Goal: Information Seeking & Learning: Find specific fact

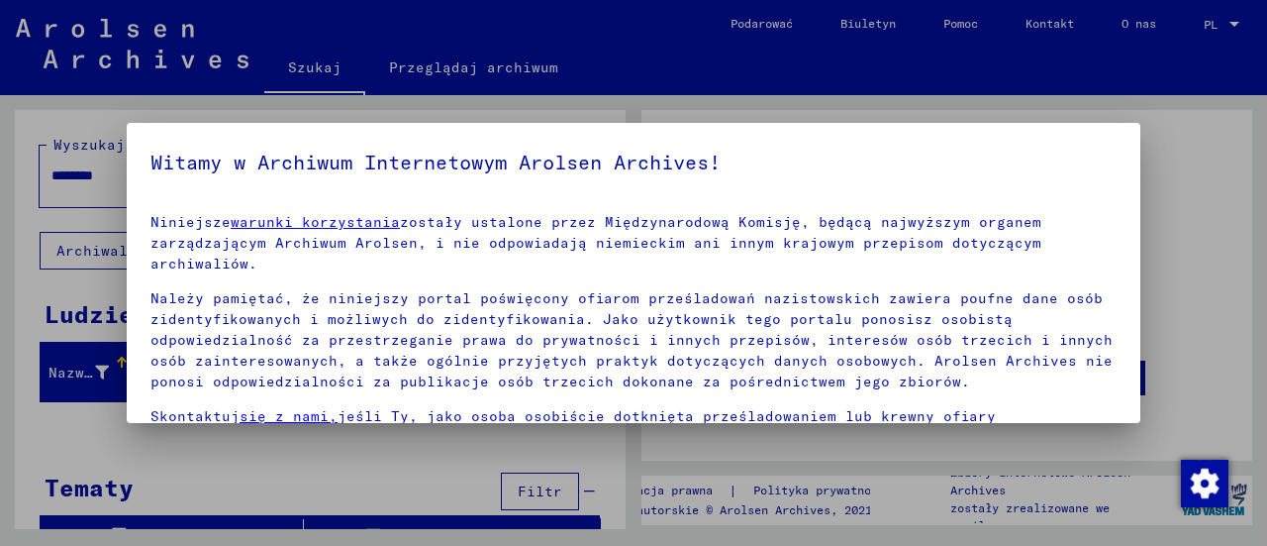
click at [79, 171] on div at bounding box center [633, 273] width 1267 height 546
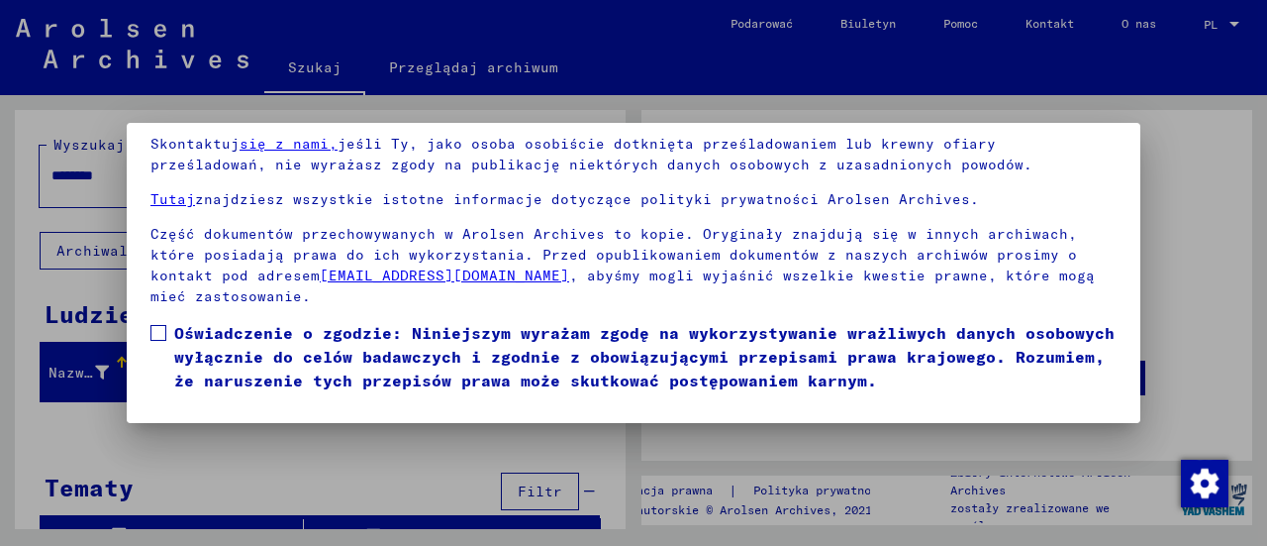
scroll to position [158, 0]
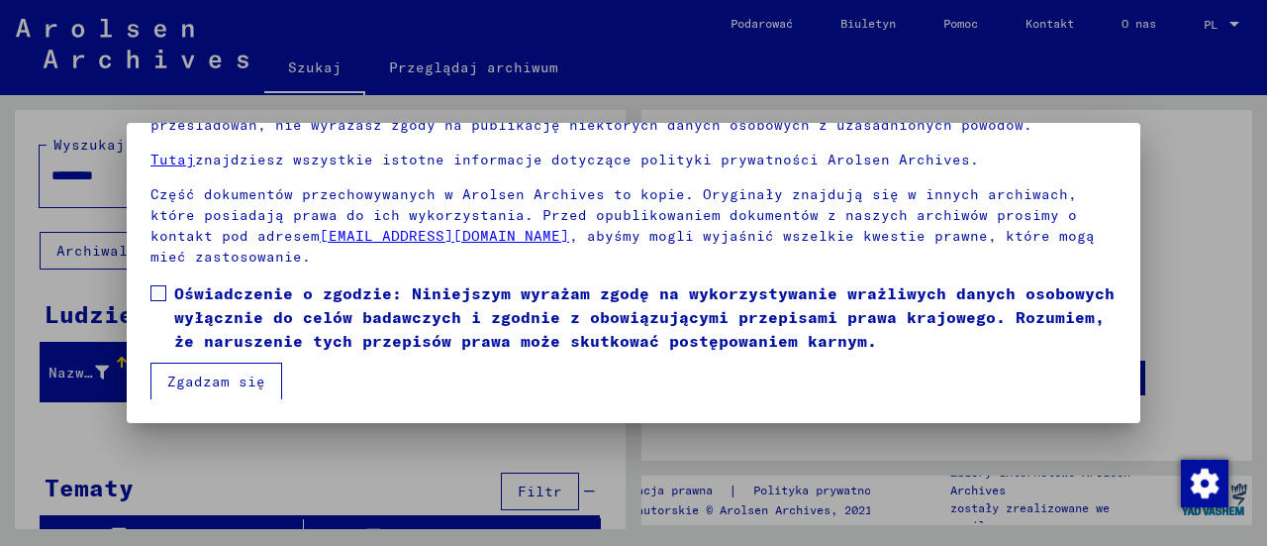
click at [154, 294] on span at bounding box center [158, 293] width 16 height 16
click at [229, 375] on font "Zgadzam się" at bounding box center [216, 381] width 98 height 18
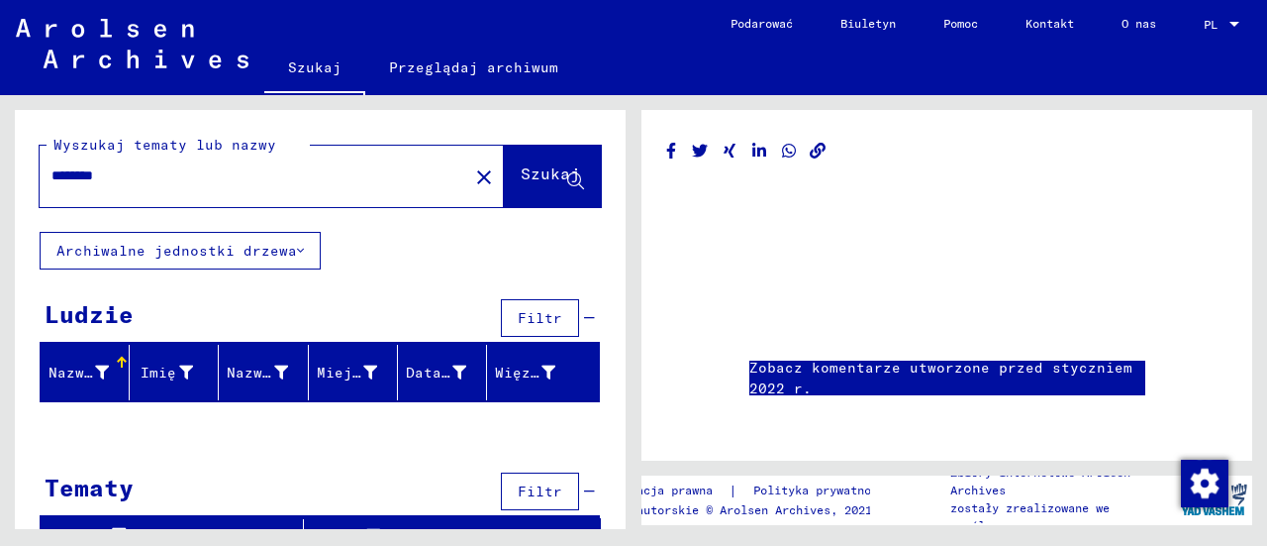
click at [192, 178] on input "********" at bounding box center [253, 175] width 405 height 21
type input "*"
type input "**********"
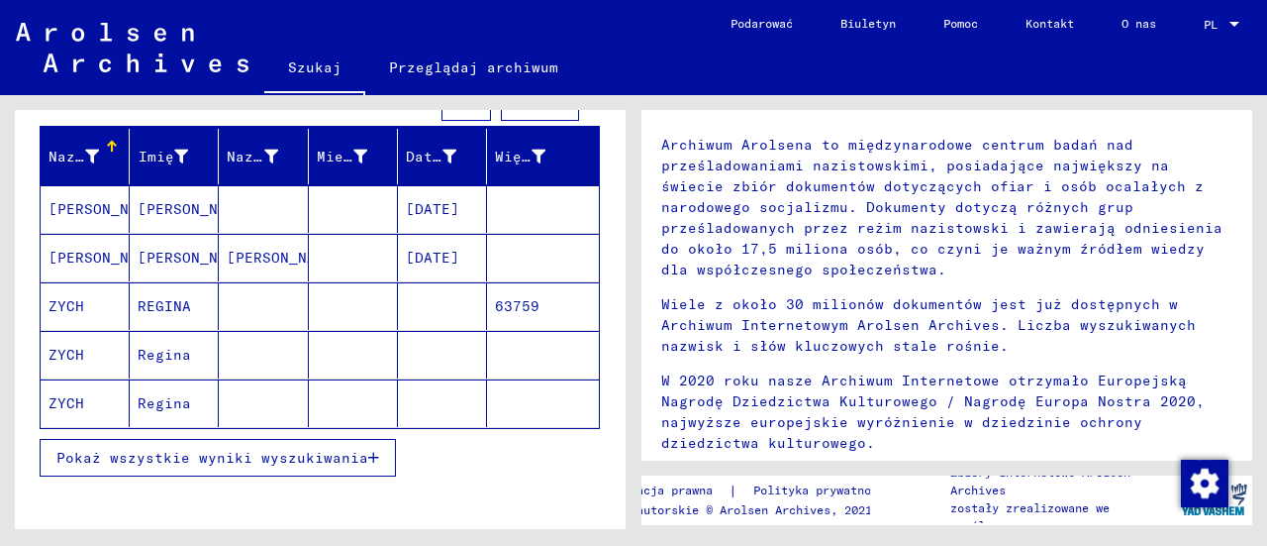
scroll to position [218, 0]
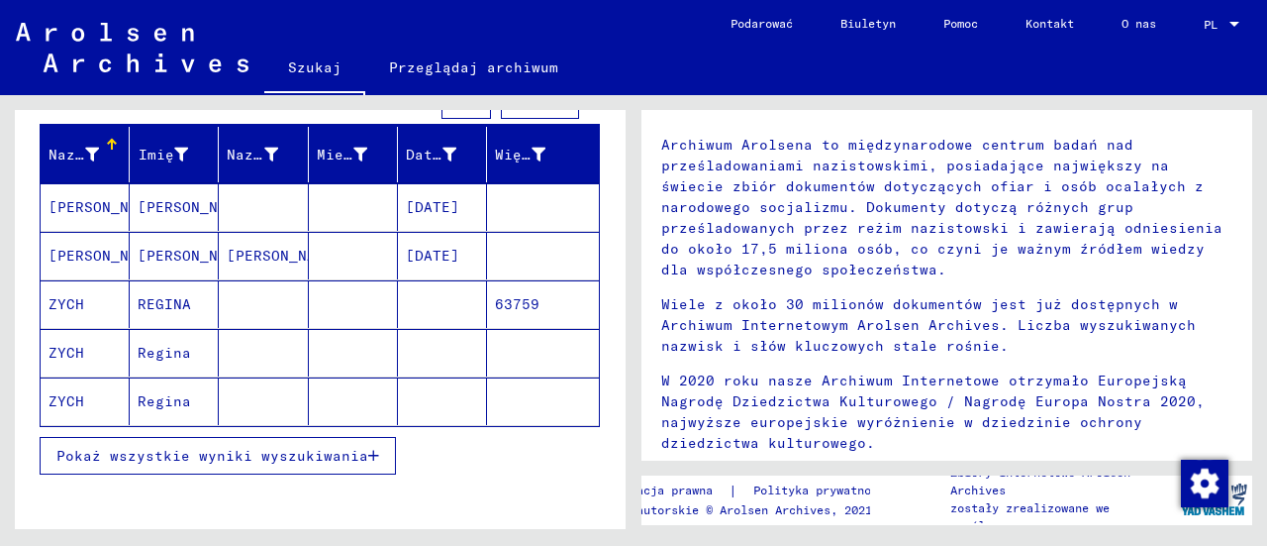
click at [67, 302] on font "ZYCH" at bounding box center [67, 304] width 36 height 18
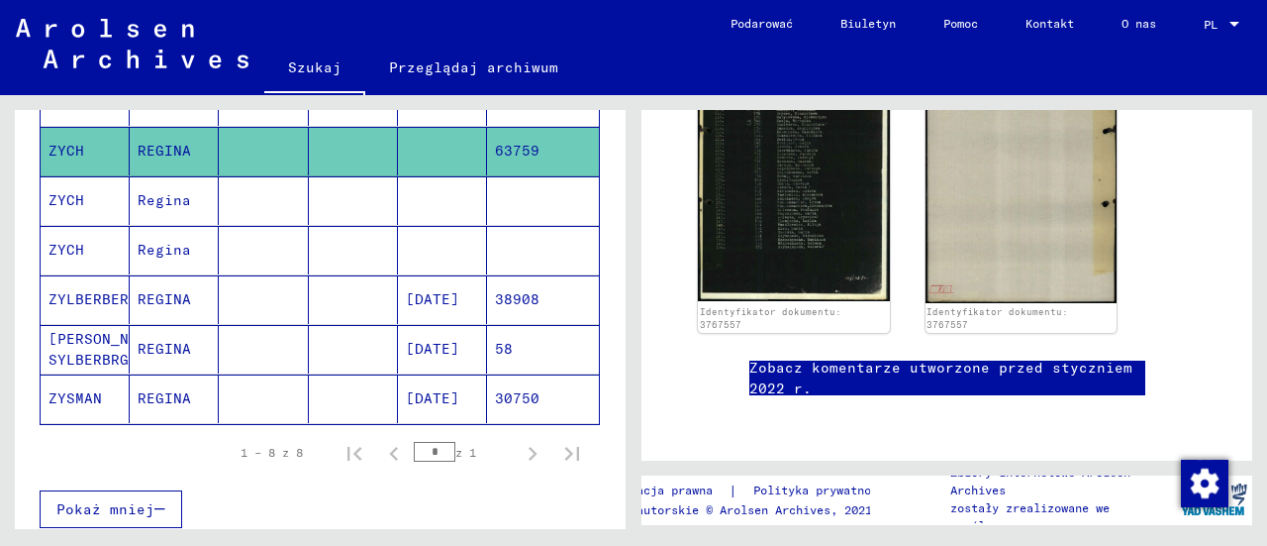
scroll to position [301, 0]
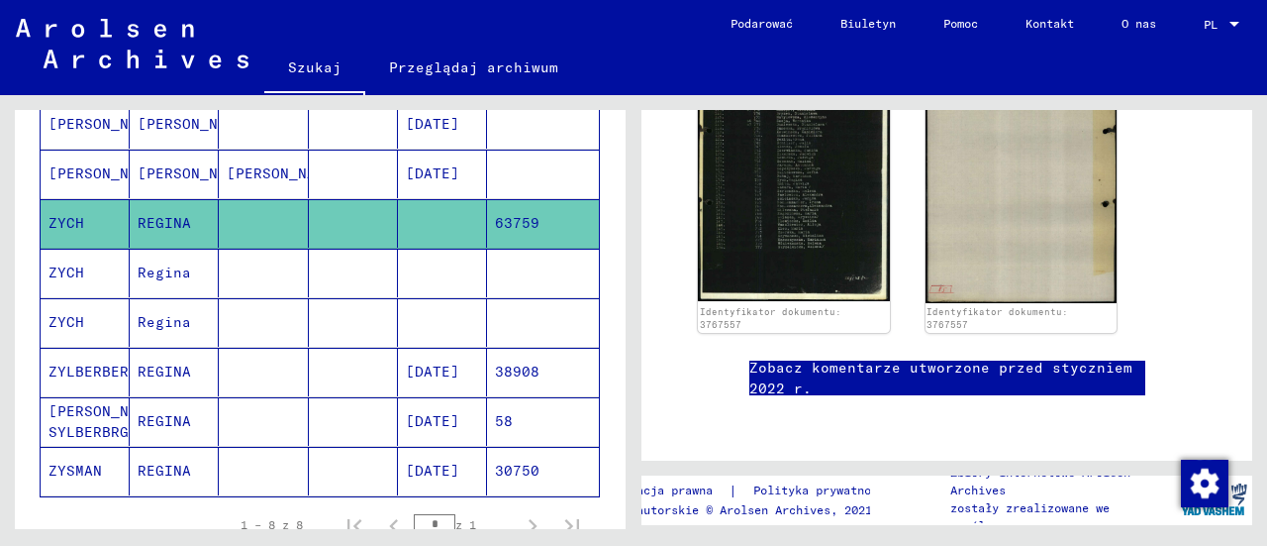
click at [75, 273] on font "ZYCH" at bounding box center [67, 272] width 36 height 18
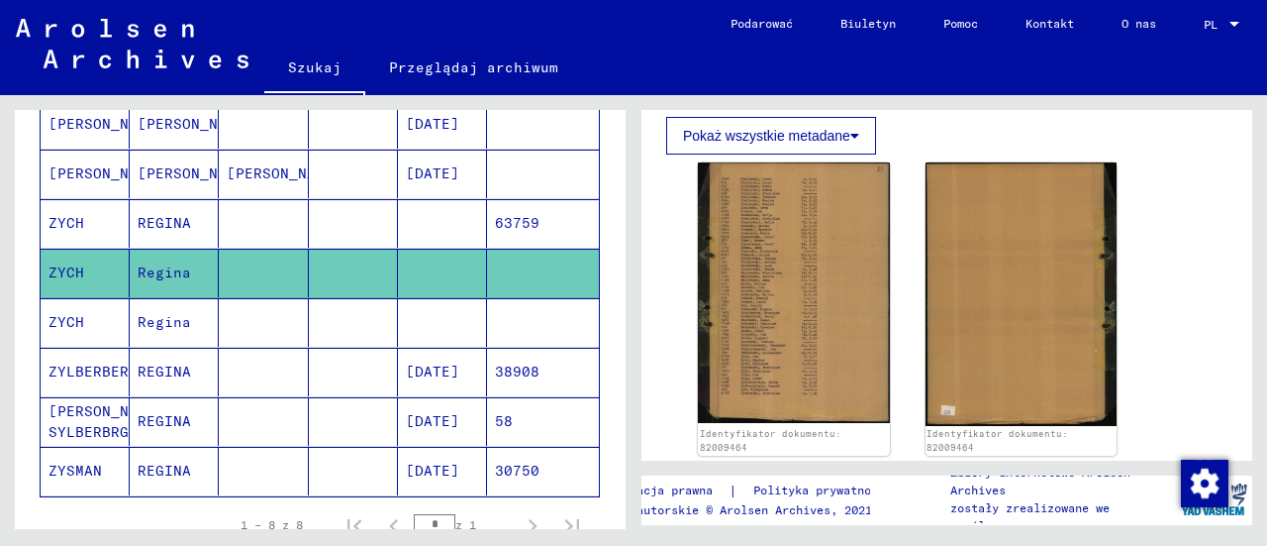
scroll to position [267, 0]
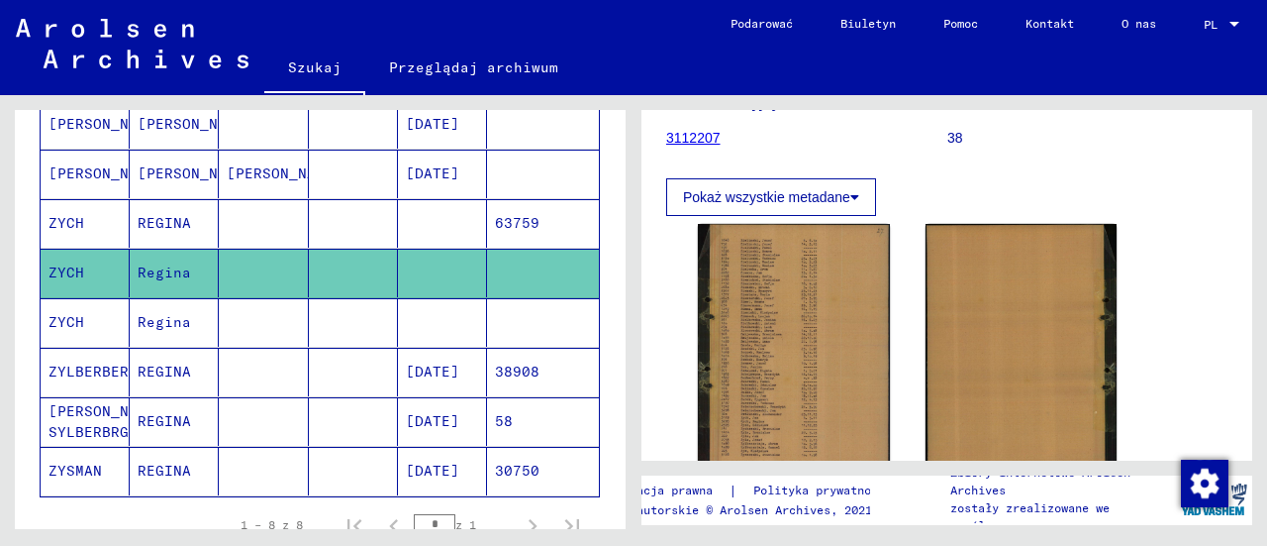
click at [130, 322] on mat-cell "Regina" at bounding box center [174, 322] width 89 height 49
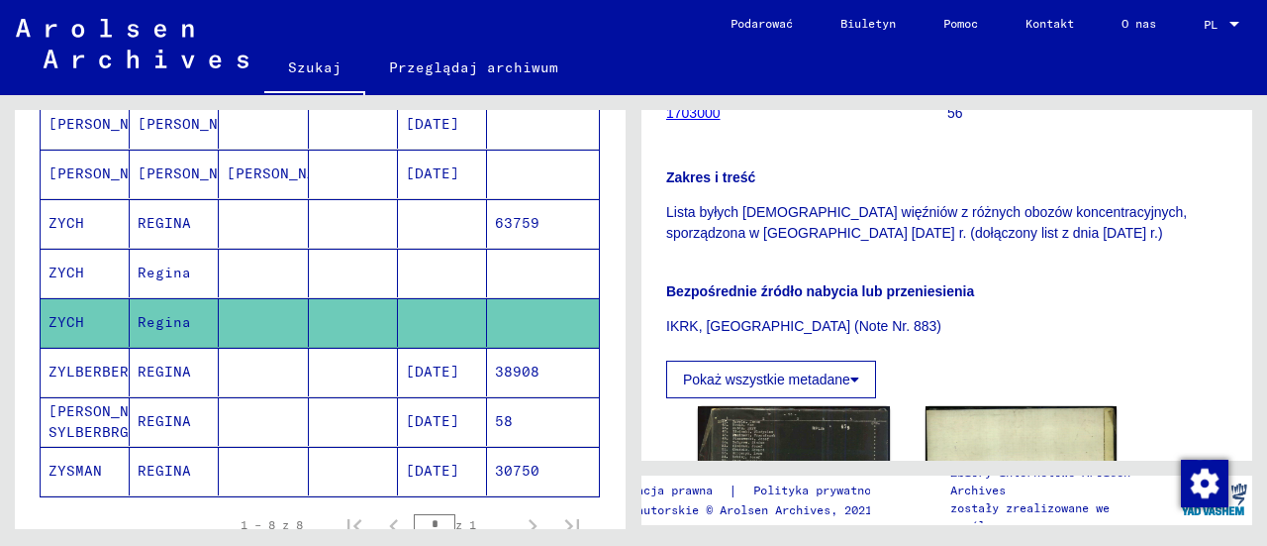
scroll to position [375, 0]
